Goal: Information Seeking & Learning: Learn about a topic

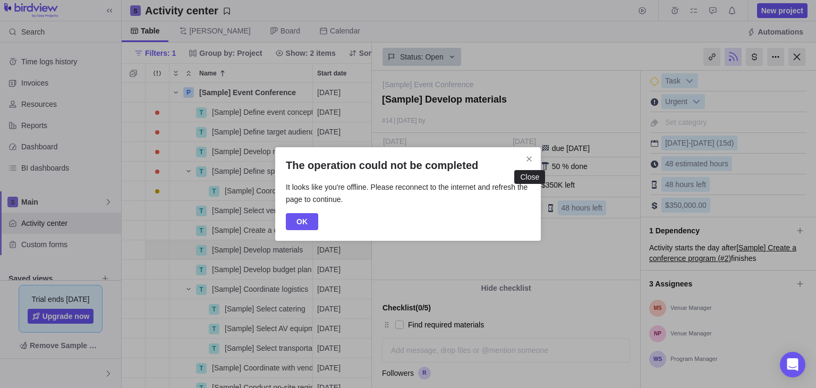
click at [527, 158] on icon "Close" at bounding box center [529, 159] width 9 height 9
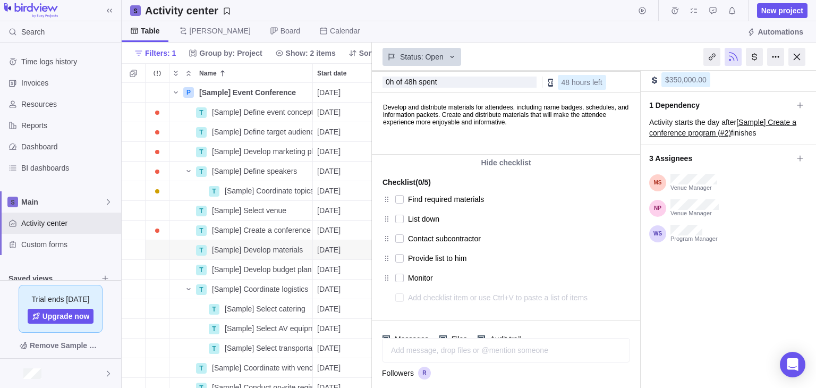
scroll to position [102, 0]
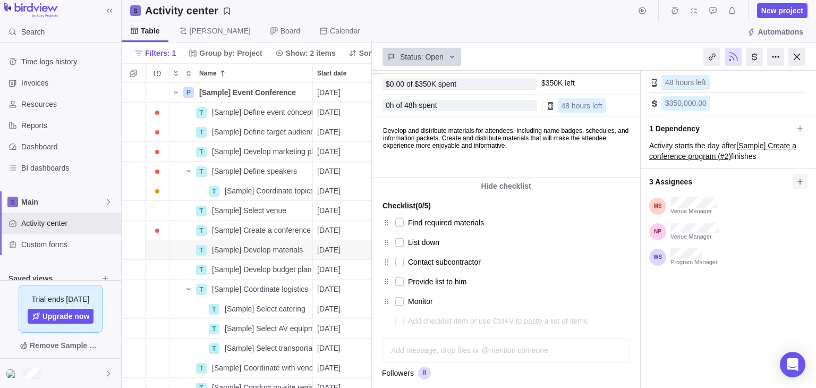
click at [796, 182] on icon at bounding box center [800, 182] width 9 height 9
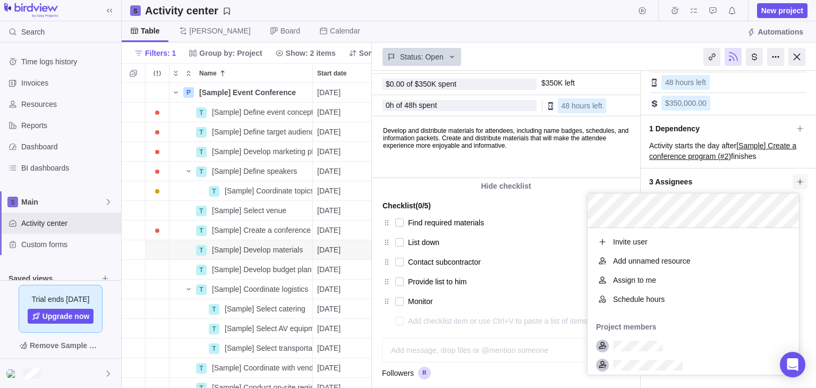
scroll to position [138, 204]
click at [729, 171] on div "[Sample] Event Conference — change [Sample] Develop materials #14 17 September …" at bounding box center [594, 229] width 444 height 317
